Goal: Check status: Check status

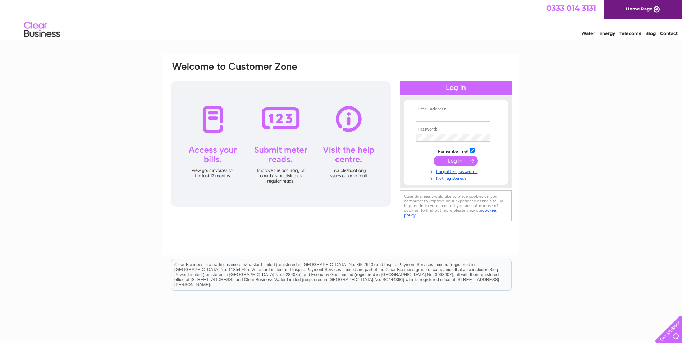
type input "lorna@lochmaddyhotel.co.uk"
click at [456, 160] on input "submit" at bounding box center [455, 161] width 44 height 10
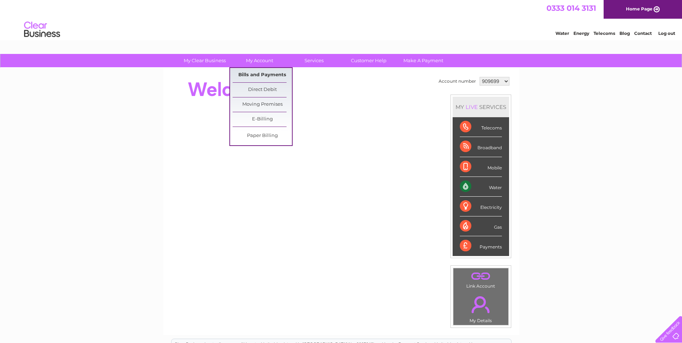
click at [259, 70] on link "Bills and Payments" at bounding box center [262, 75] width 59 height 14
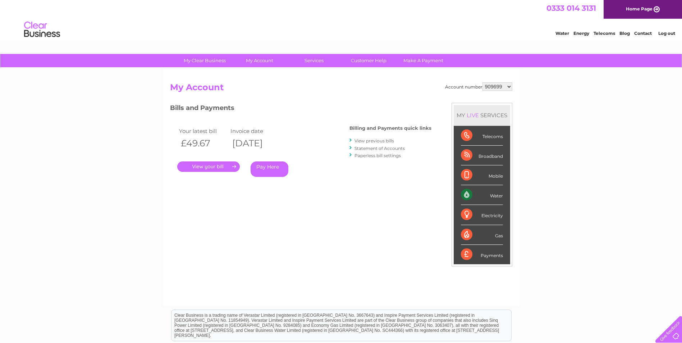
click at [512, 85] on div "Account number 909699 1152394 My Account MY LIVE SERVICES Telecoms Broadband Mo…" at bounding box center [341, 187] width 356 height 238
click at [509, 87] on select "909699 1152394" at bounding box center [497, 86] width 30 height 9
select select "1152394"
click at [483, 82] on select "909699 1152394" at bounding box center [497, 86] width 30 height 9
